Goal: Task Accomplishment & Management: Complete application form

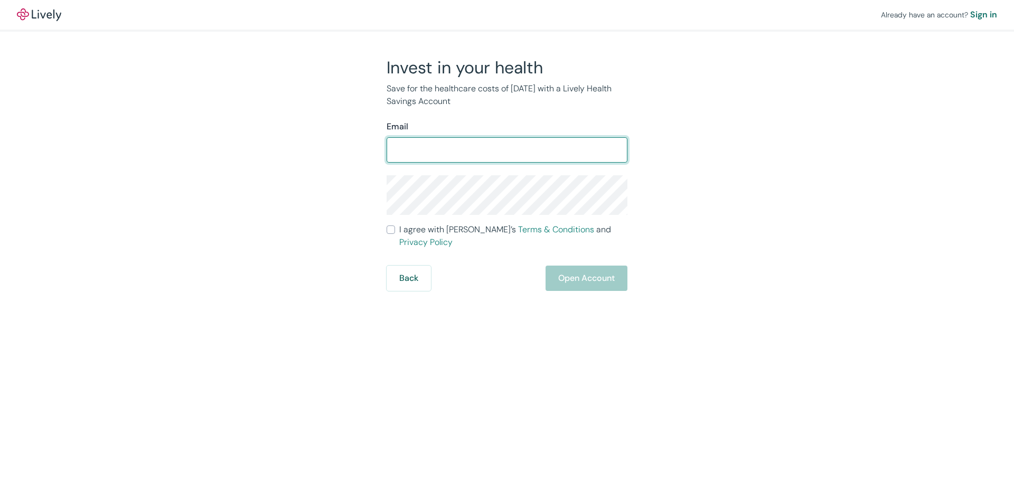
click at [416, 145] on input "Email" at bounding box center [507, 149] width 241 height 21
type input "ahouse9174@gmail.com"
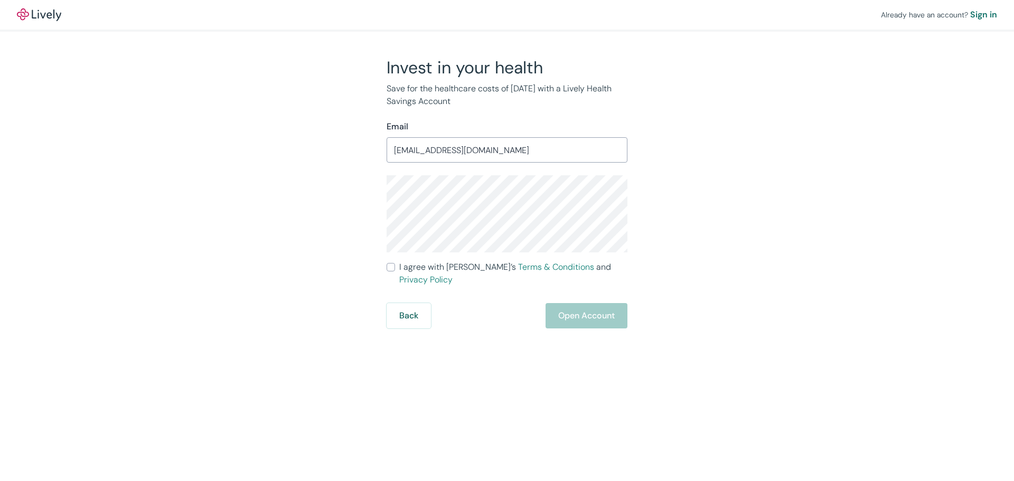
click at [686, 186] on div "Invest in your health Save for the healthcare costs of tomorrow with a Lively H…" at bounding box center [500, 193] width 507 height 272
click at [393, 268] on input "I agree with Lively’s Terms & Conditions and Privacy Policy" at bounding box center [391, 267] width 8 height 8
checkbox input "true"
click at [587, 303] on button "Open Account" at bounding box center [587, 315] width 82 height 25
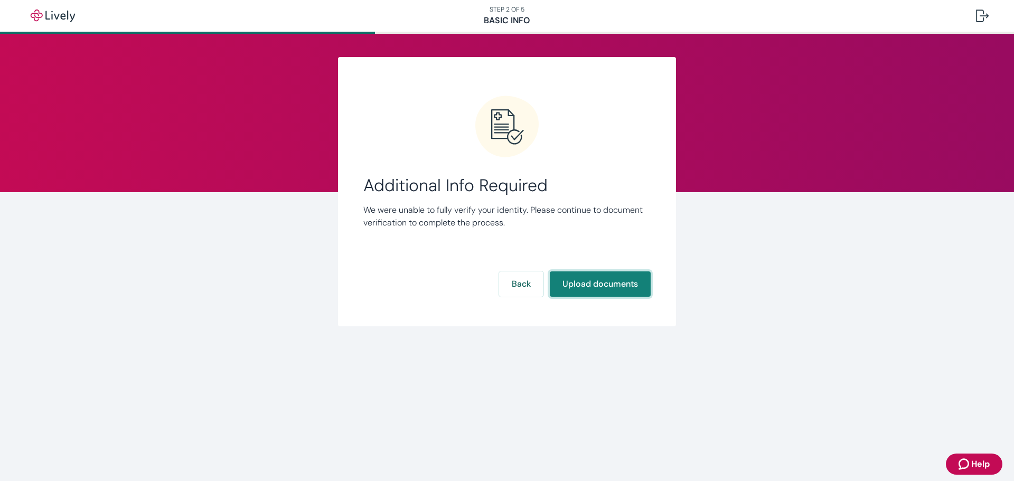
click at [606, 282] on button "Upload documents" at bounding box center [600, 284] width 101 height 25
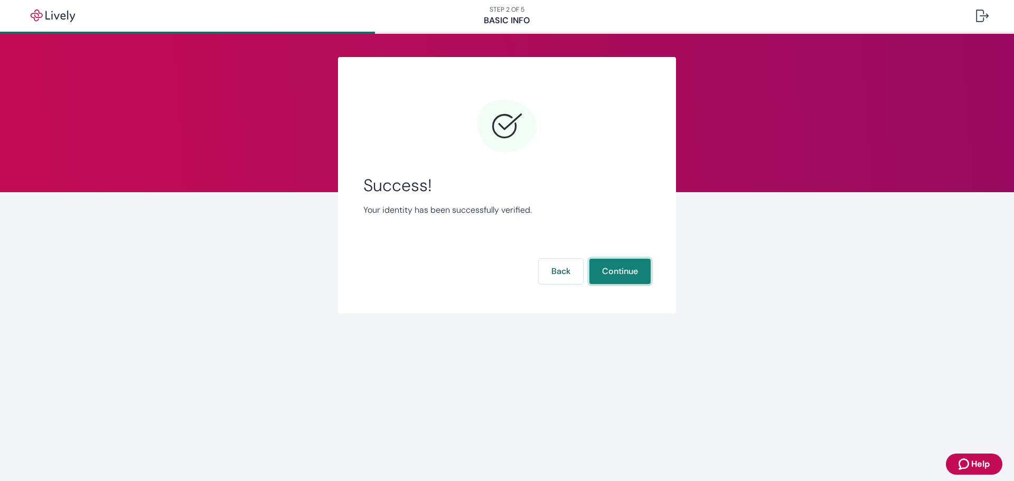
click at [619, 273] on button "Continue" at bounding box center [620, 271] width 61 height 25
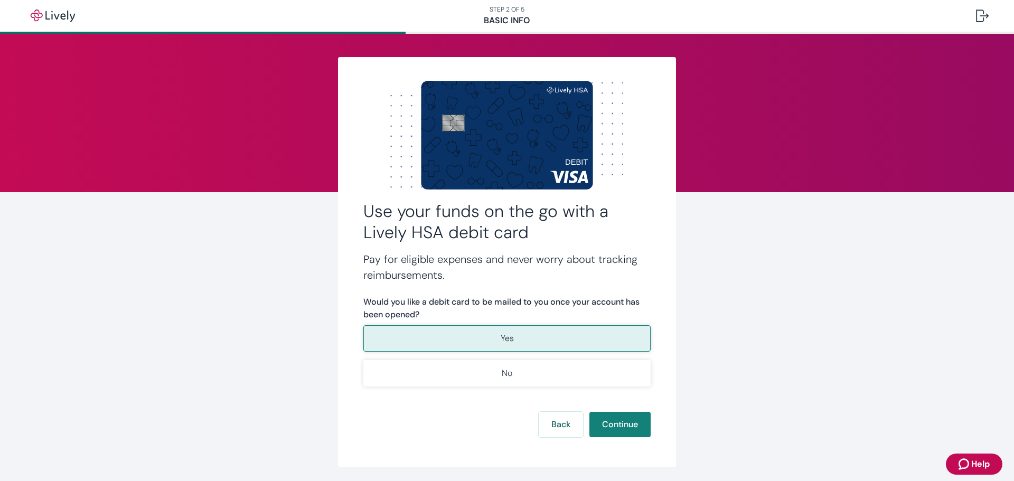
scroll to position [36, 0]
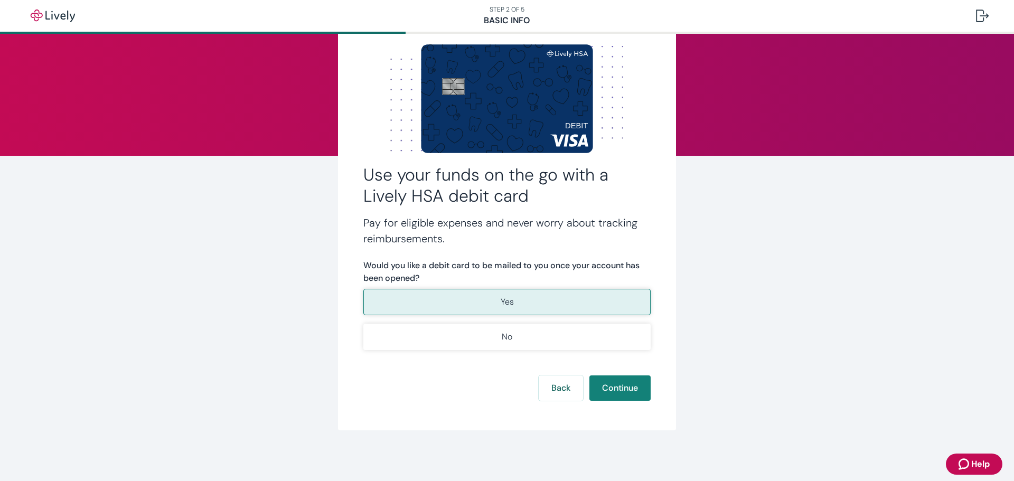
click at [496, 302] on button "Yes" at bounding box center [507, 302] width 287 height 26
click at [504, 300] on p "Yes" at bounding box center [507, 302] width 13 height 13
click at [625, 390] on button "Continue" at bounding box center [620, 388] width 61 height 25
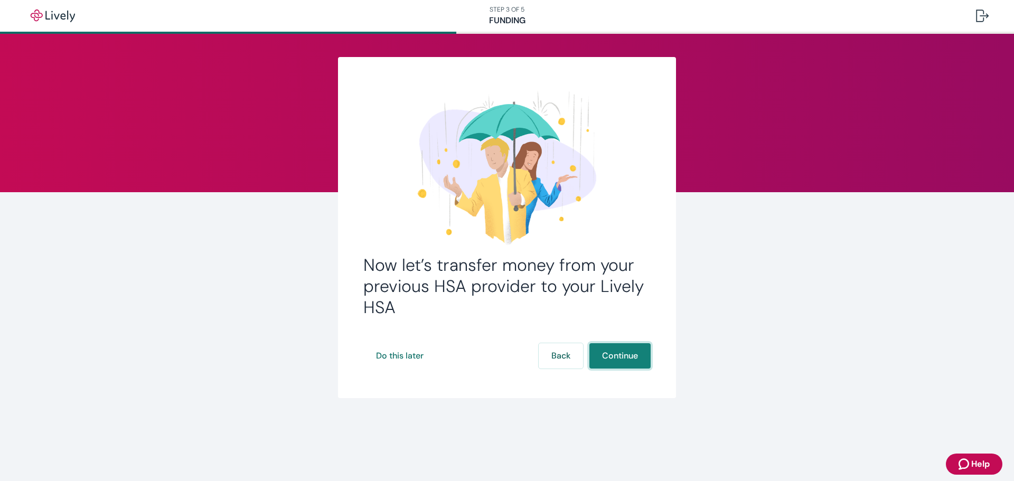
click at [608, 356] on button "Continue" at bounding box center [620, 355] width 61 height 25
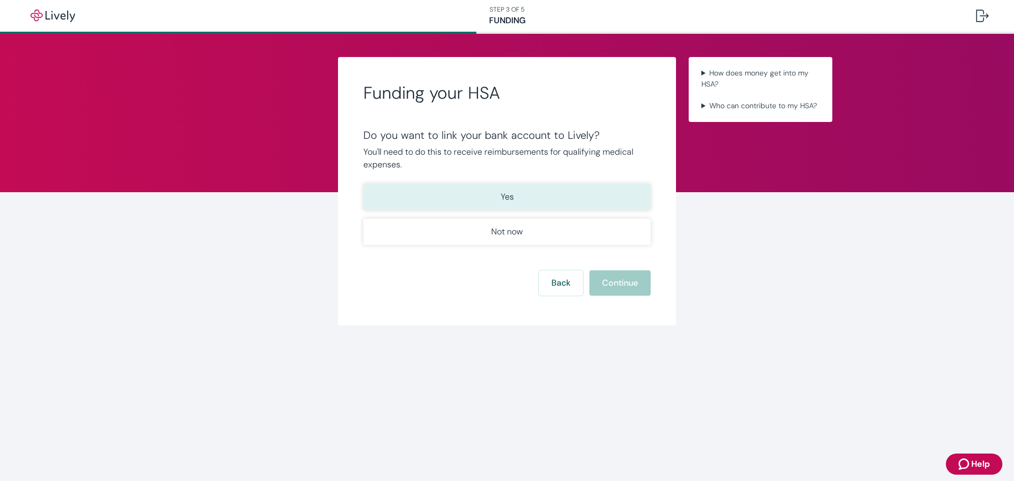
click at [510, 194] on p "Yes" at bounding box center [507, 197] width 13 height 13
click at [613, 284] on button "Continue" at bounding box center [620, 283] width 61 height 25
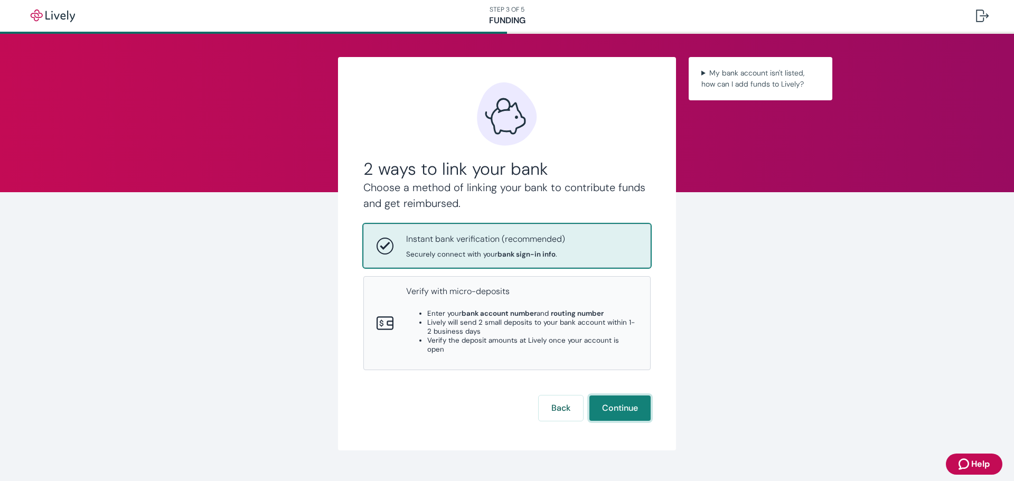
click at [623, 396] on button "Continue" at bounding box center [620, 408] width 61 height 25
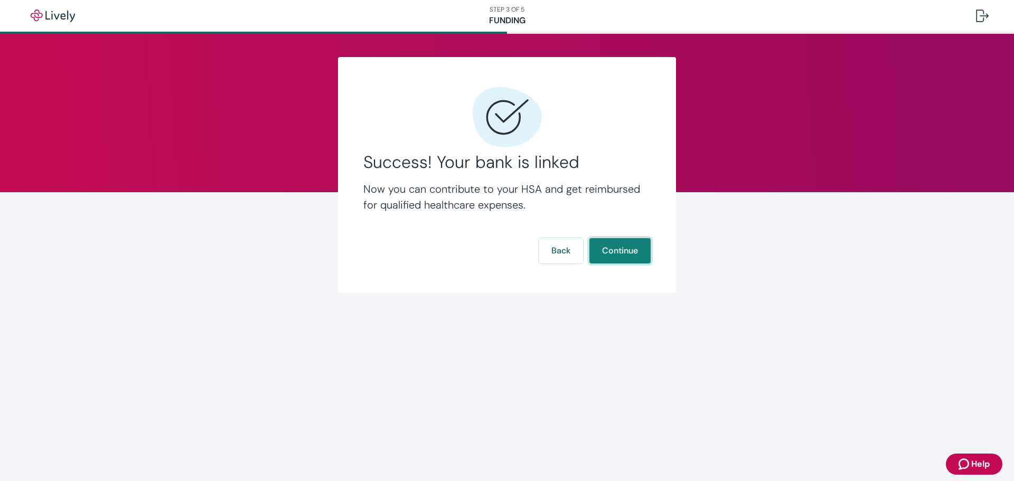
click at [630, 249] on button "Continue" at bounding box center [620, 250] width 61 height 25
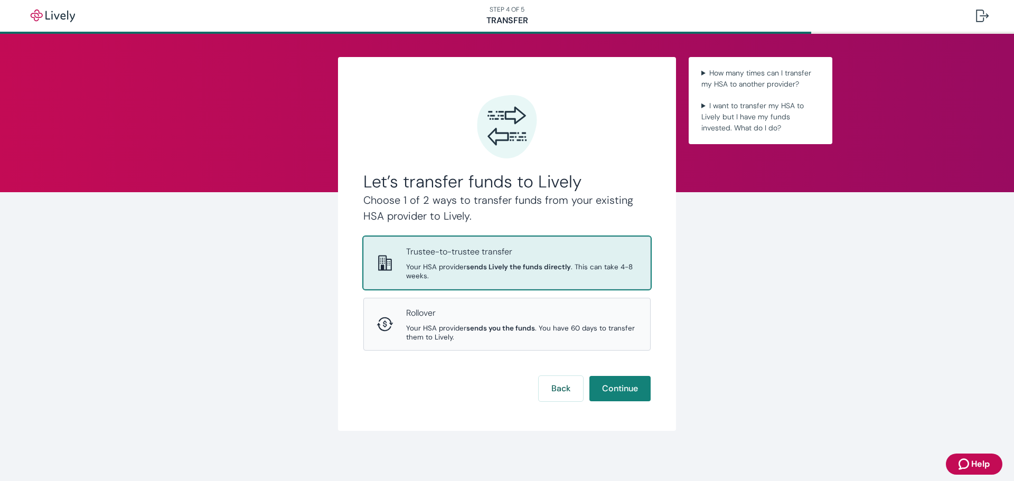
click at [495, 255] on p "Trustee-to-trustee transfer" at bounding box center [521, 252] width 231 height 13
click at [625, 392] on button "Continue" at bounding box center [620, 388] width 61 height 25
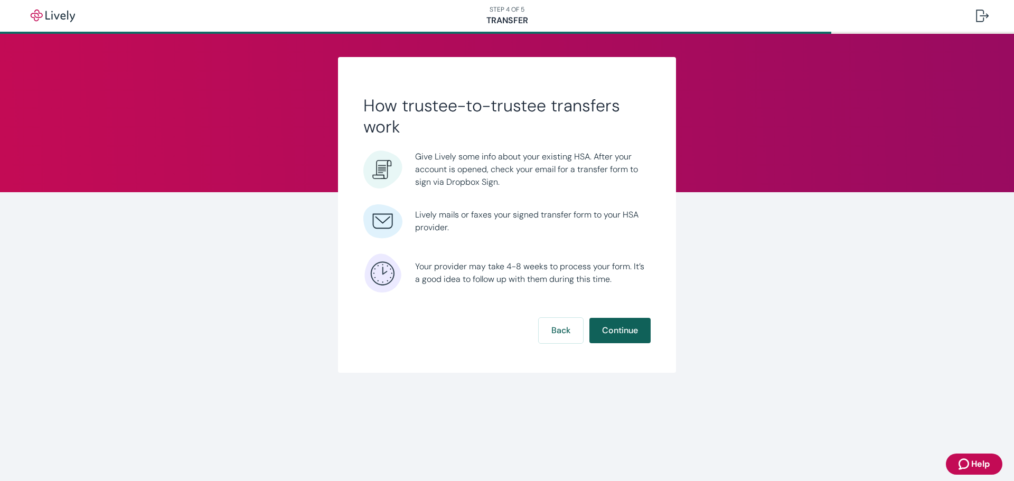
click at [616, 330] on button "Continue" at bounding box center [620, 330] width 61 height 25
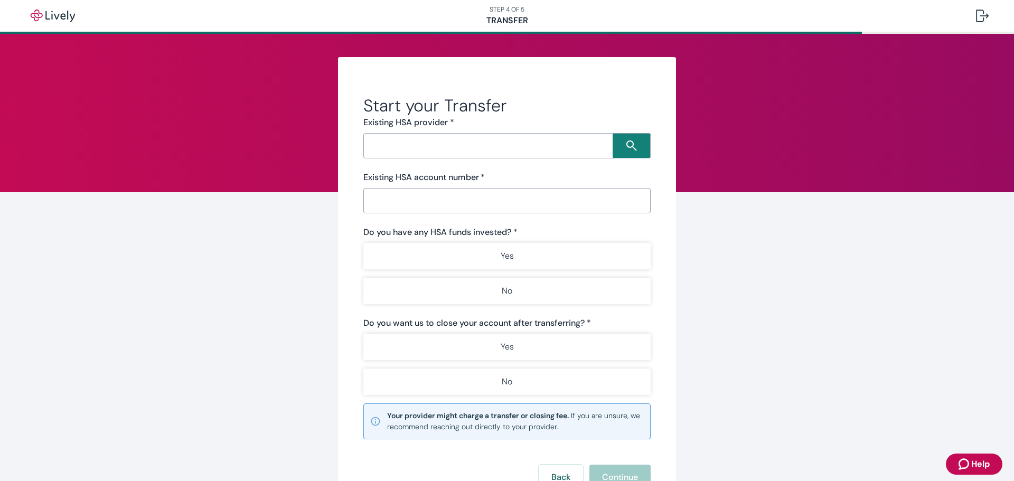
click at [447, 141] on input "Search input" at bounding box center [490, 145] width 246 height 15
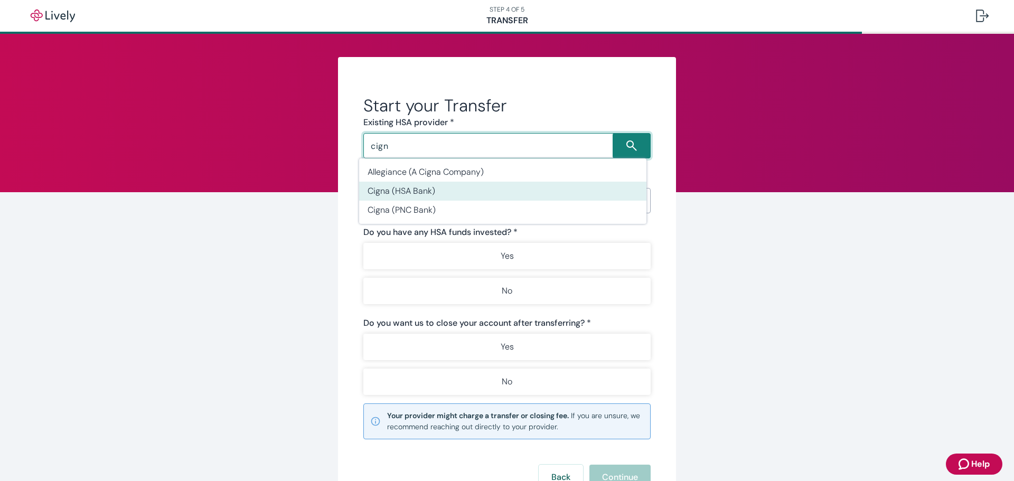
click at [407, 184] on li "Cigna (HSA Bank)" at bounding box center [502, 191] width 287 height 19
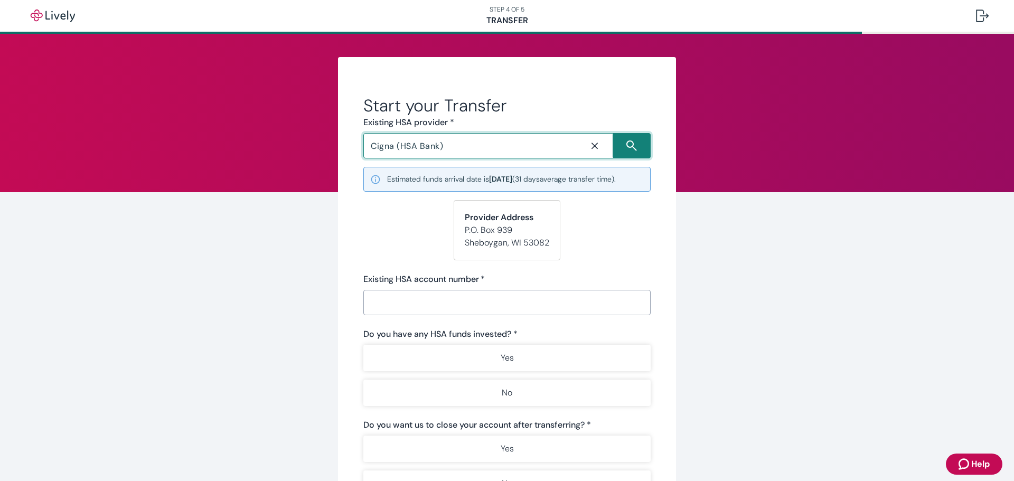
type input "Cigna (HSA Bank)"
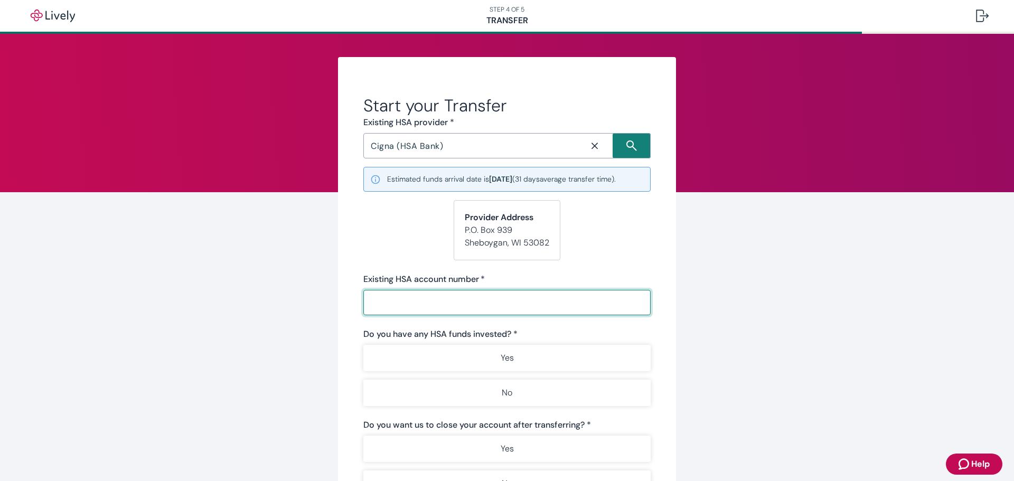
click at [396, 304] on input "Existing HSA account number   *" at bounding box center [504, 302] width 280 height 21
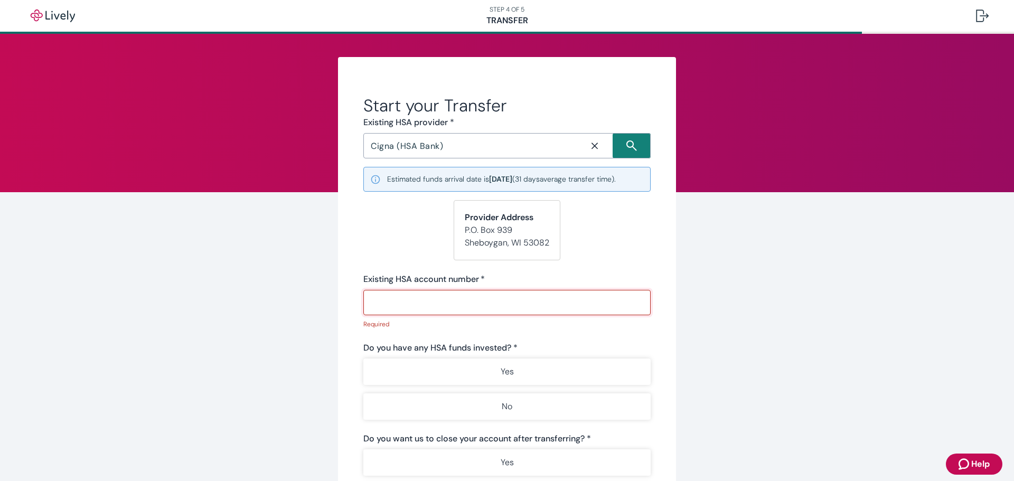
paste input "41751658"
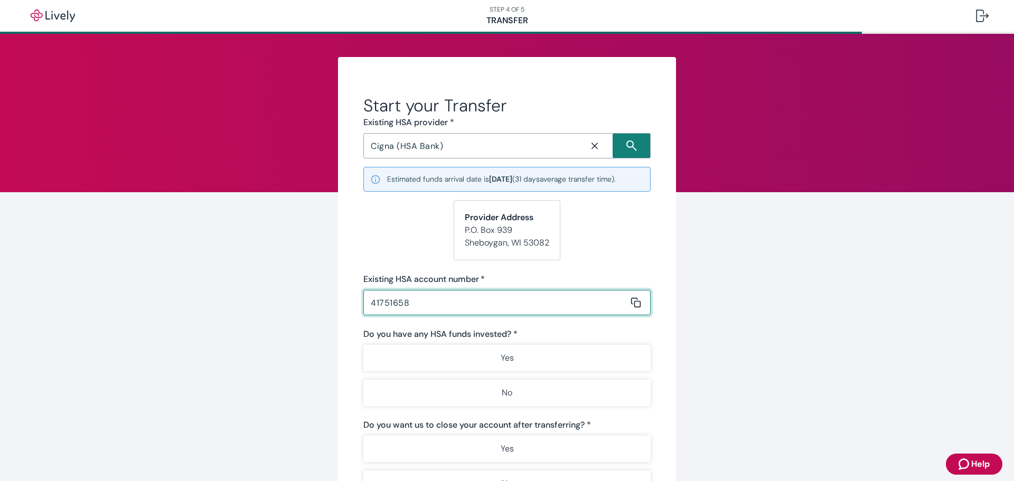
scroll to position [106, 0]
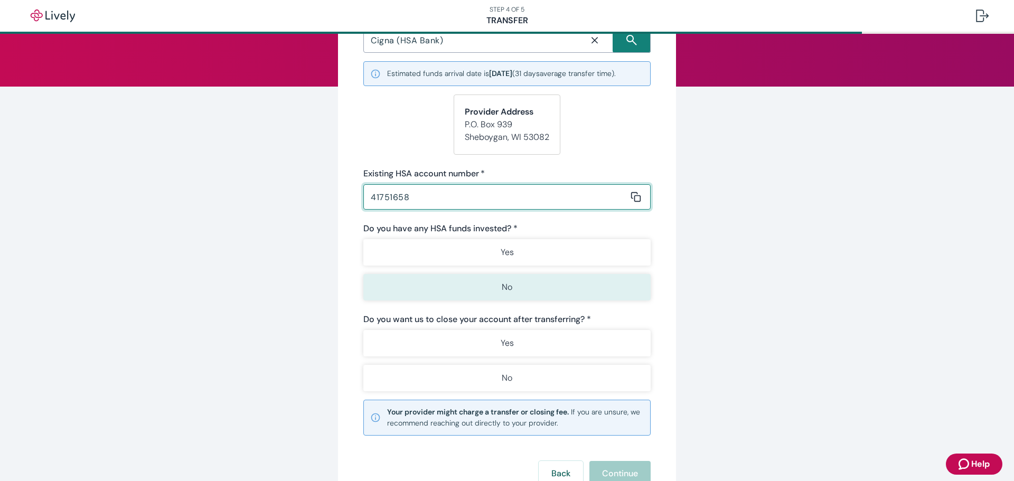
type input "41751658"
click at [496, 287] on button "No" at bounding box center [507, 287] width 287 height 26
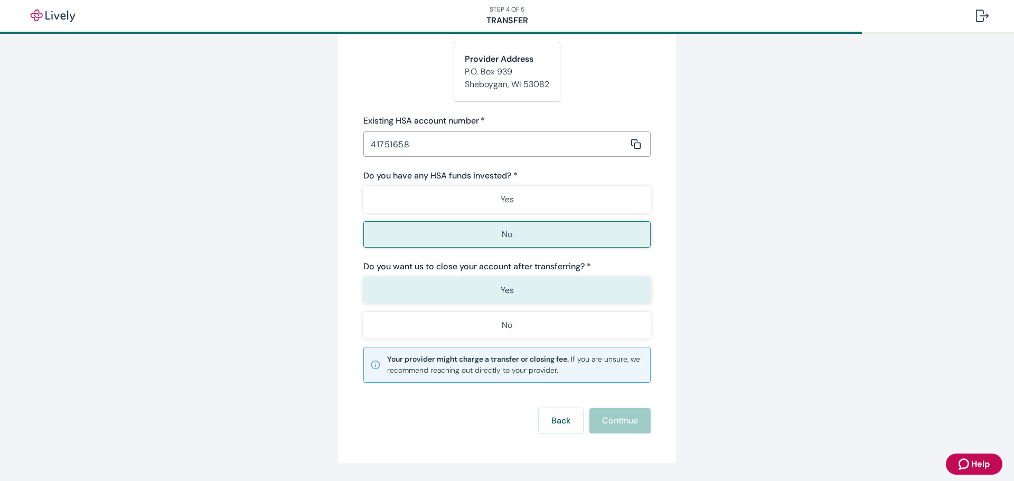
click at [487, 289] on button "Yes" at bounding box center [507, 290] width 287 height 26
click at [602, 413] on button "Continue" at bounding box center [620, 420] width 61 height 25
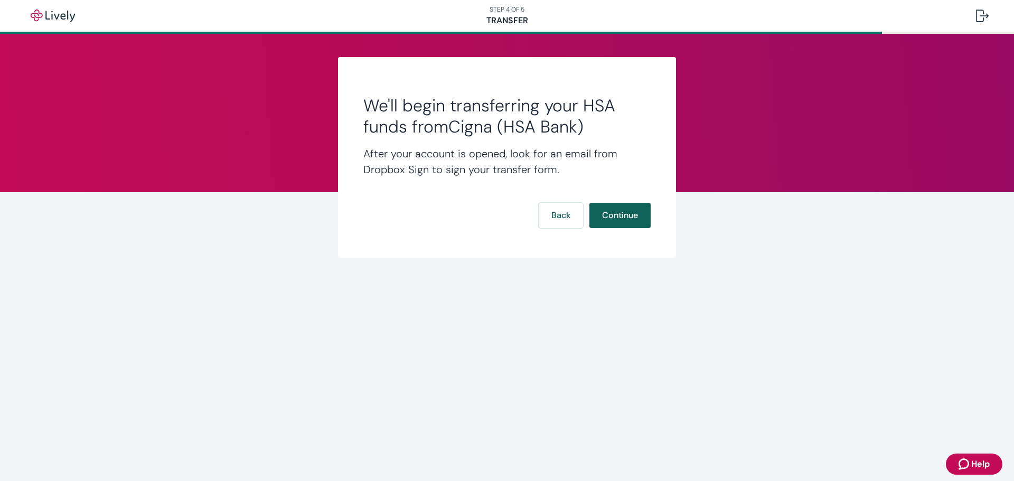
click at [617, 216] on button "Continue" at bounding box center [620, 215] width 61 height 25
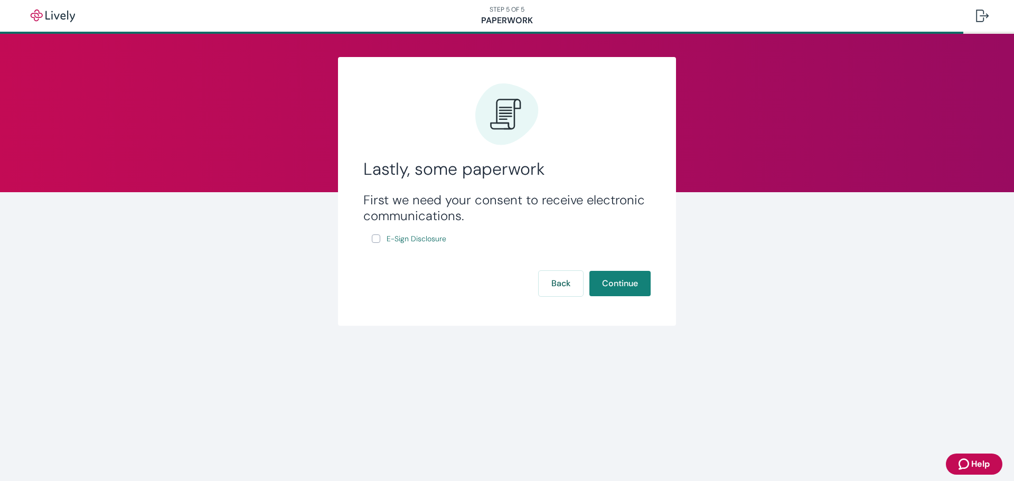
click at [376, 238] on input "E-Sign Disclosure" at bounding box center [376, 239] width 8 height 8
checkbox input "true"
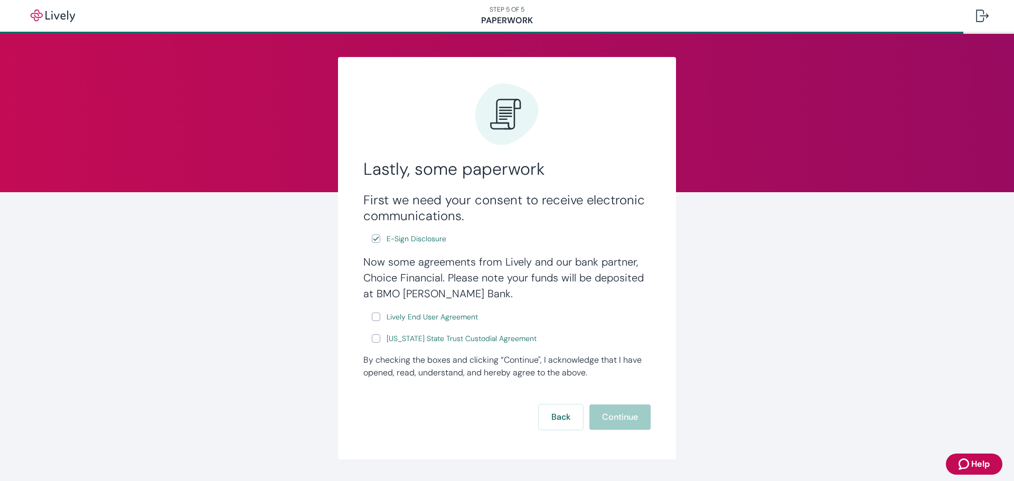
scroll to position [29, 0]
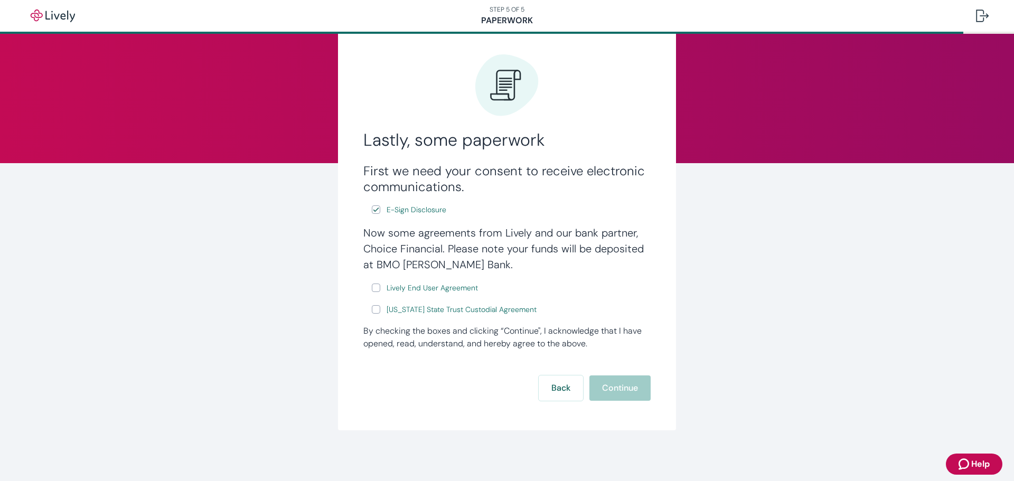
click at [375, 290] on input "Lively End User Agreement" at bounding box center [376, 288] width 8 height 8
checkbox input "true"
click at [372, 312] on input "[US_STATE] State Trust Custodial Agreement" at bounding box center [376, 309] width 8 height 8
checkbox input "true"
click at [438, 292] on span "Lively End User Agreement" at bounding box center [432, 288] width 91 height 11
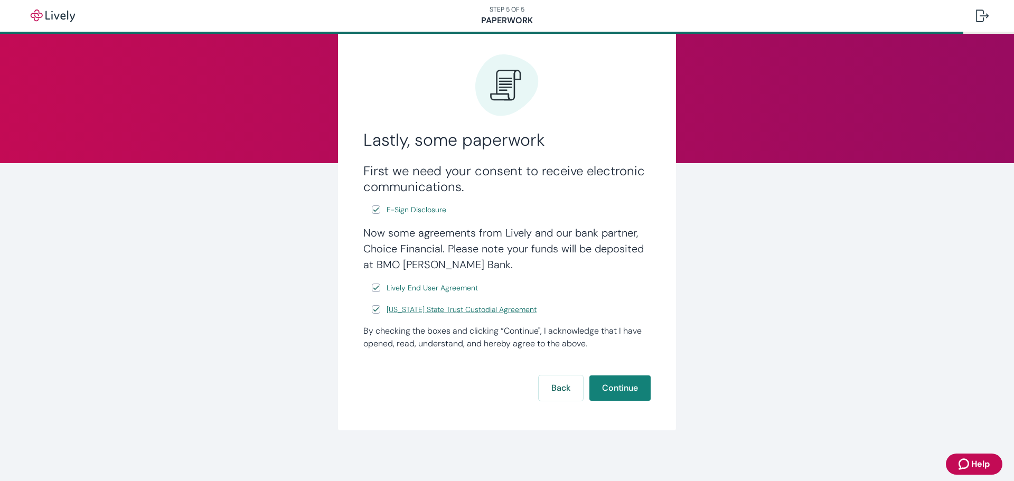
click at [426, 310] on span "[US_STATE] State Trust Custodial Agreement" at bounding box center [462, 309] width 150 height 11
click at [615, 394] on button "Continue" at bounding box center [620, 388] width 61 height 25
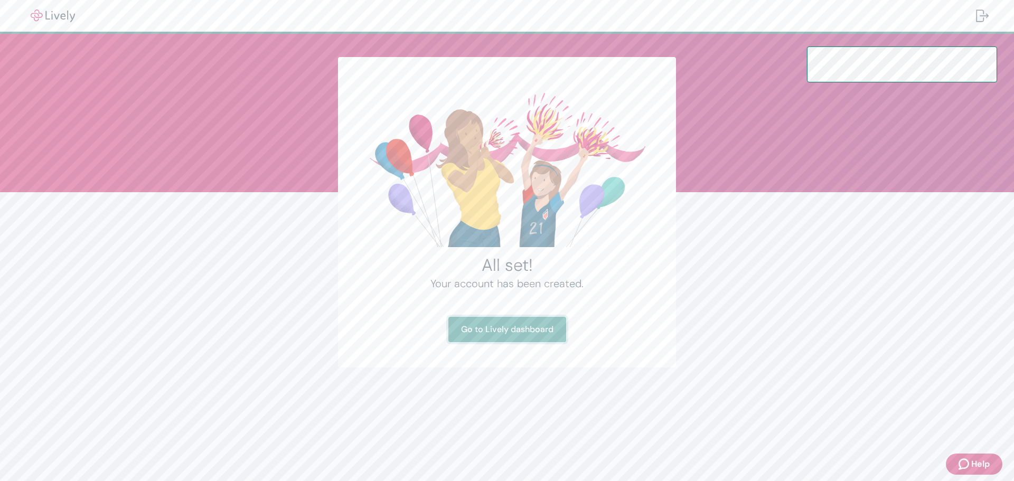
click at [513, 328] on link "Go to Lively dashboard" at bounding box center [508, 329] width 118 height 25
